Goal: Complete application form

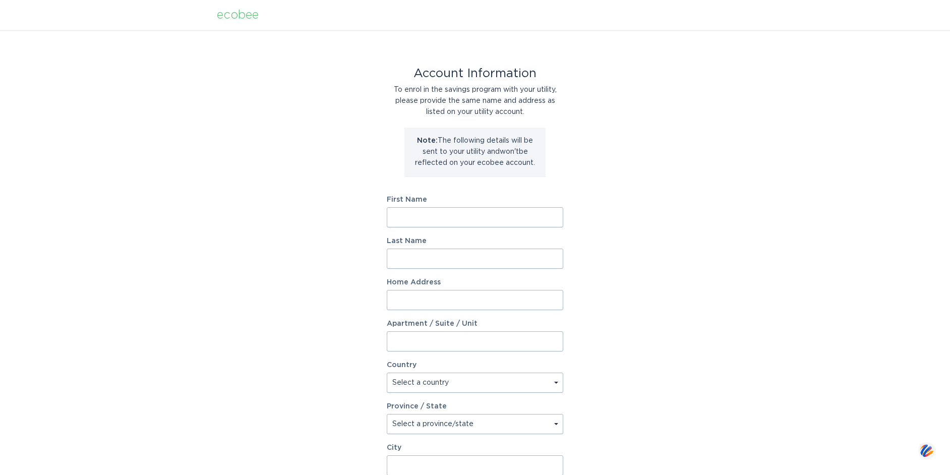
click at [428, 219] on input "First Name" at bounding box center [475, 217] width 177 height 20
type input "James"
type input "Mandel"
type input "3155 North Shore Drive"
select select "US"
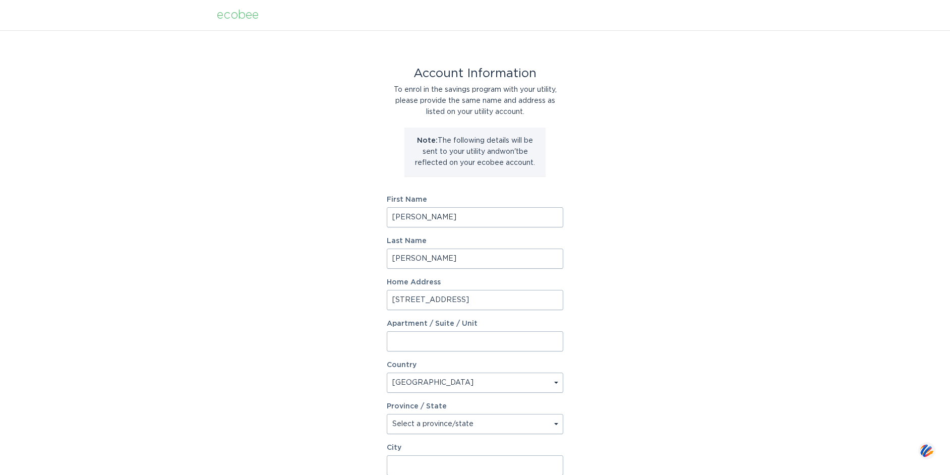
type input "Orono"
type input "55391"
select select "MN"
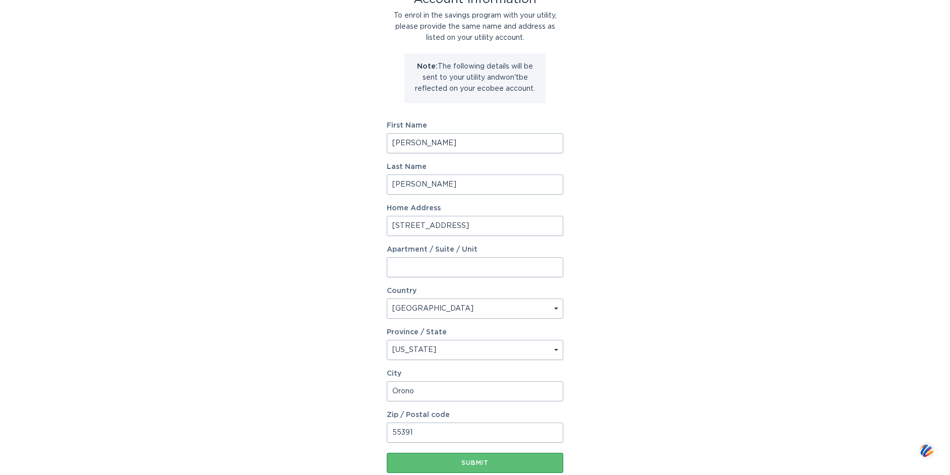
scroll to position [139, 0]
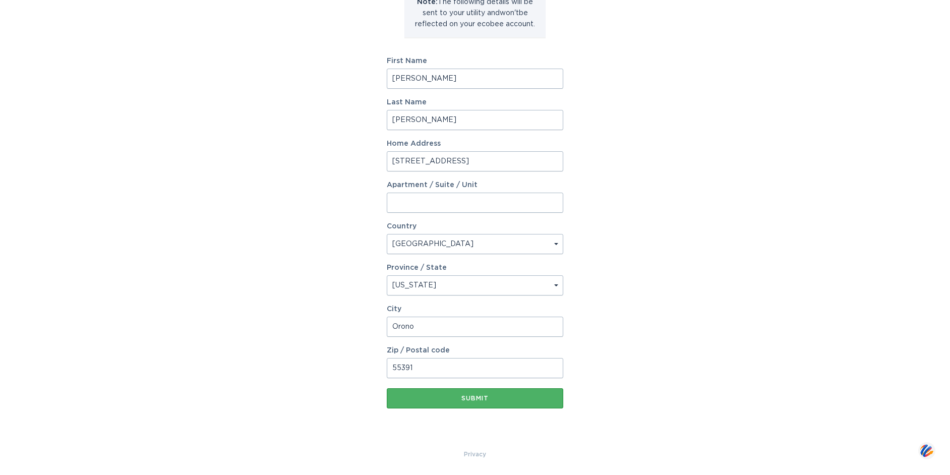
click at [479, 394] on button "Submit" at bounding box center [475, 398] width 177 height 20
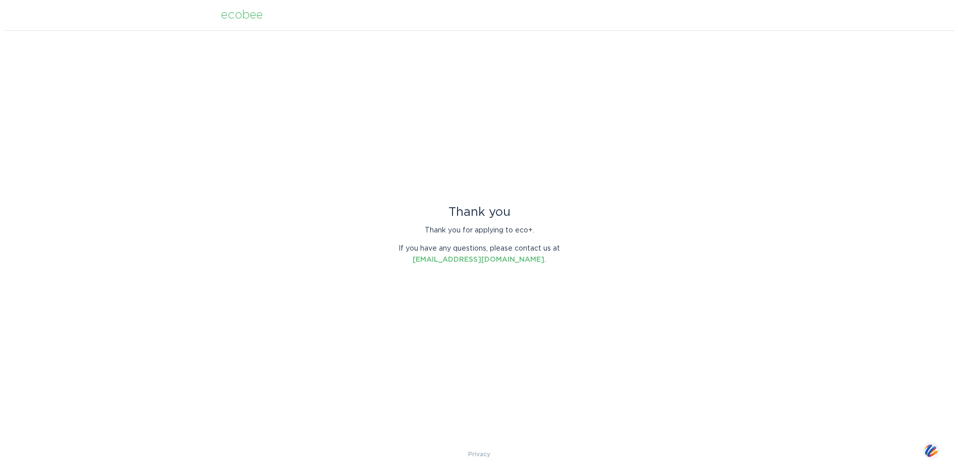
scroll to position [0, 0]
